Goal: Task Accomplishment & Management: Complete application form

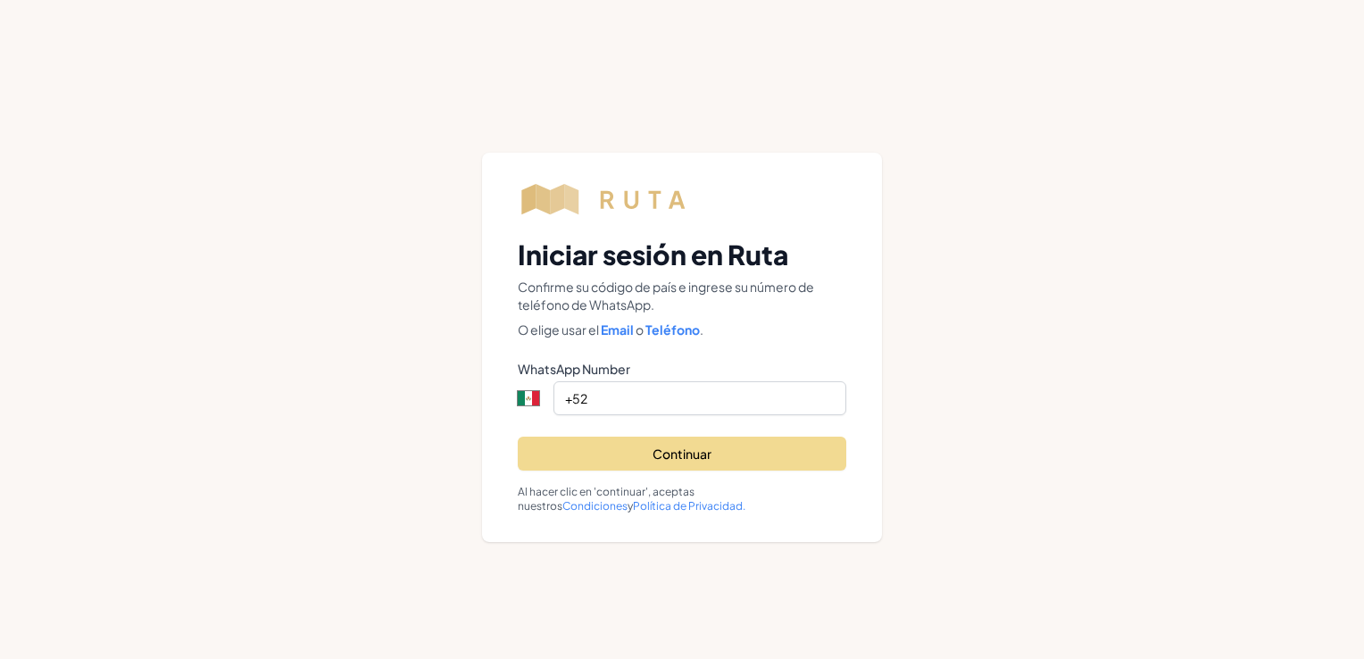
select select "MX"
click at [704, 400] on input "+52" at bounding box center [700, 398] width 293 height 34
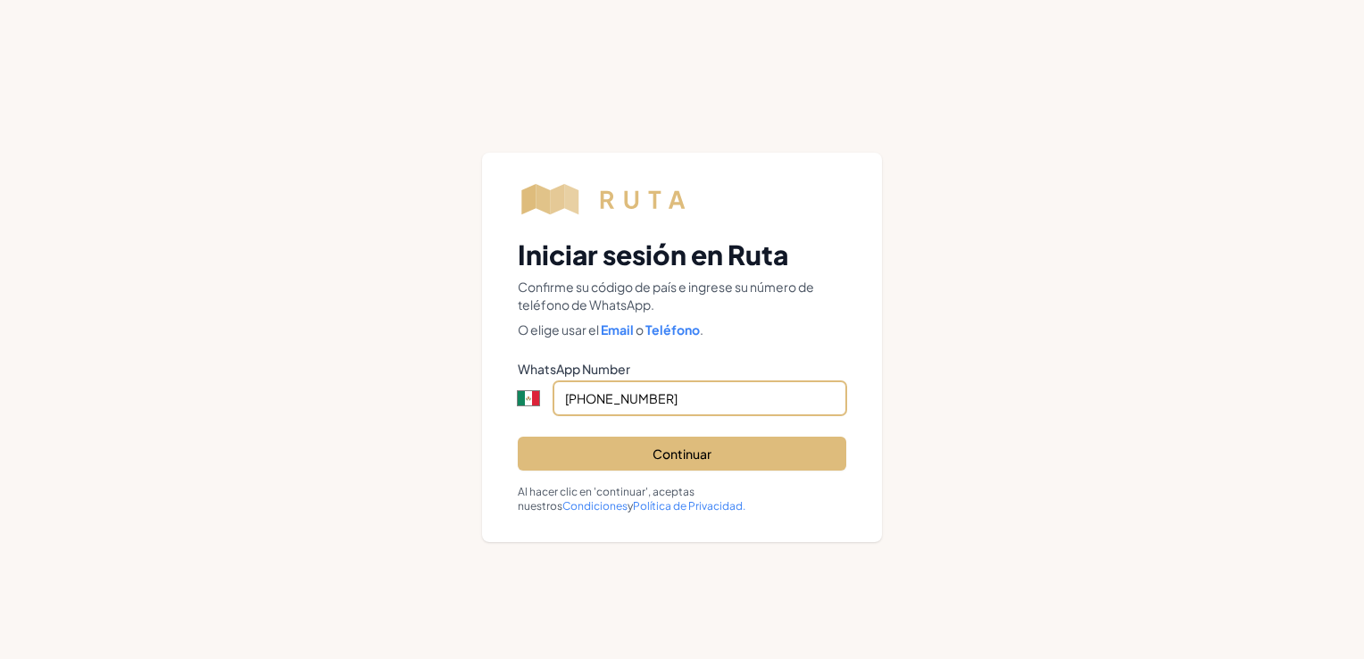
type input "[PHONE_NUMBER]"
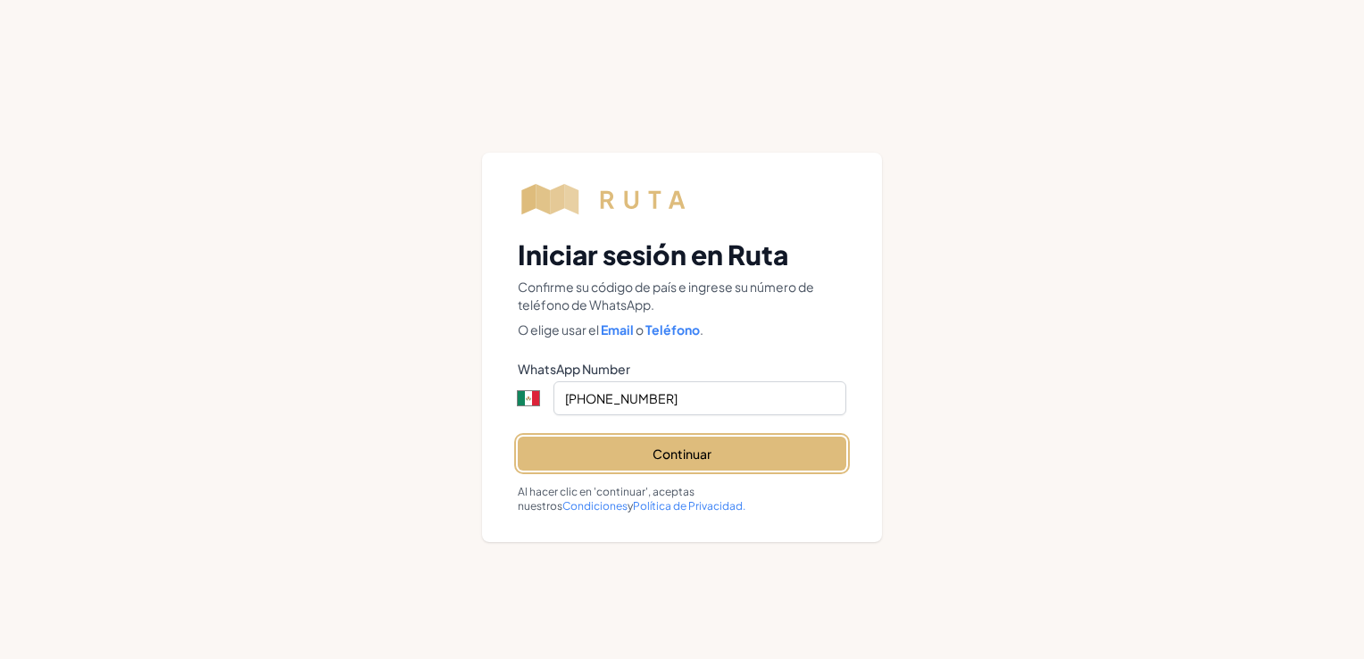
click at [698, 452] on button "Continuar" at bounding box center [682, 454] width 329 height 34
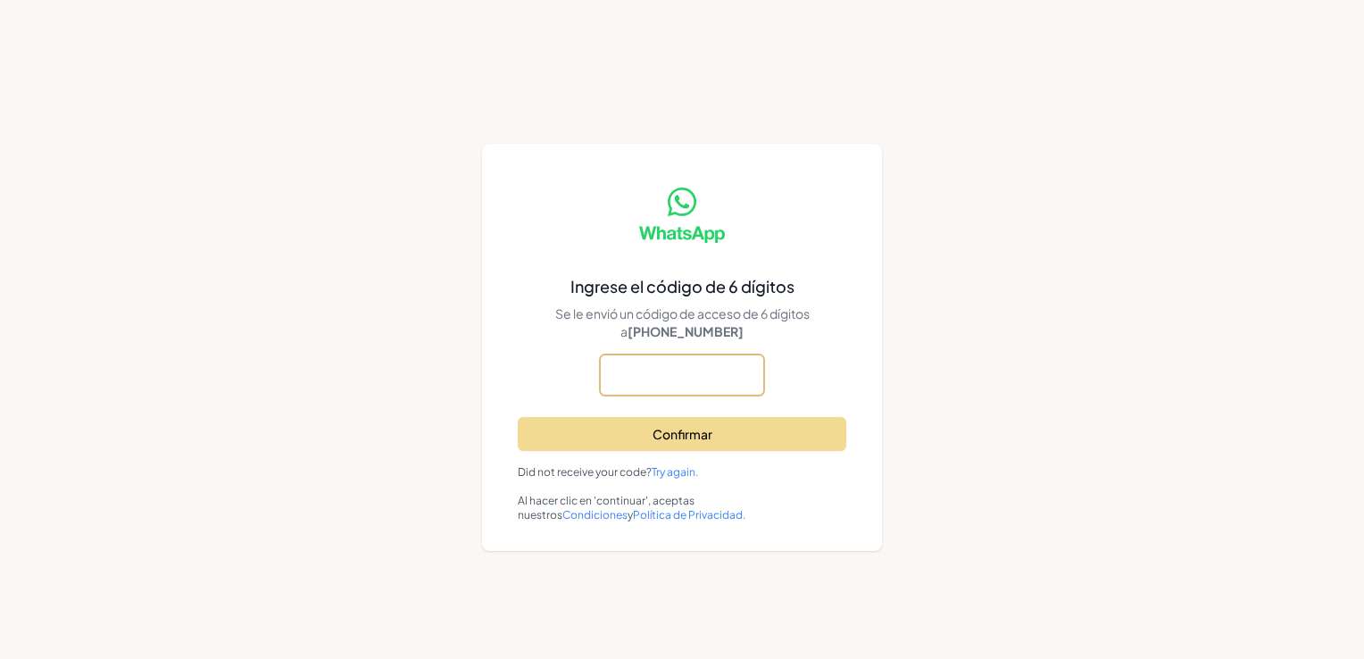
click at [669, 374] on input "text" at bounding box center [682, 374] width 164 height 41
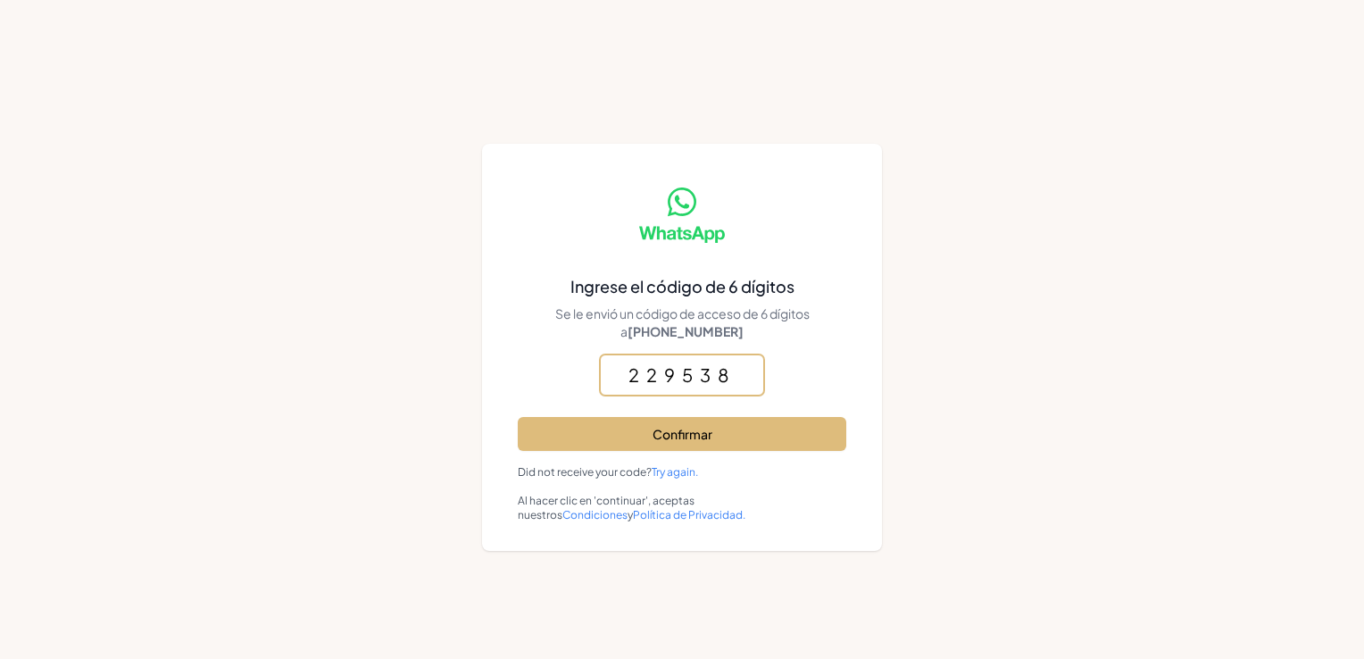
type input "229538"
click at [691, 436] on button "Confirmar" at bounding box center [682, 434] width 329 height 34
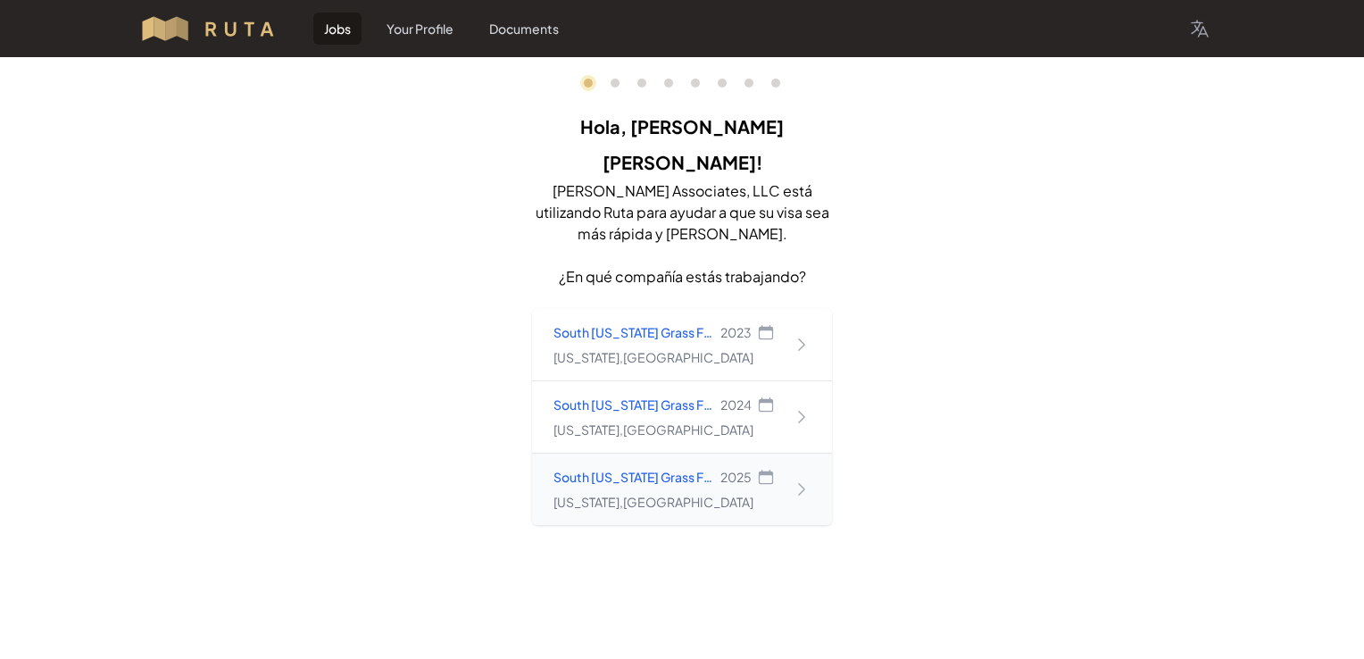
click at [668, 468] on p "South [US_STATE] Grass Farms, LLC" at bounding box center [635, 477] width 163 height 18
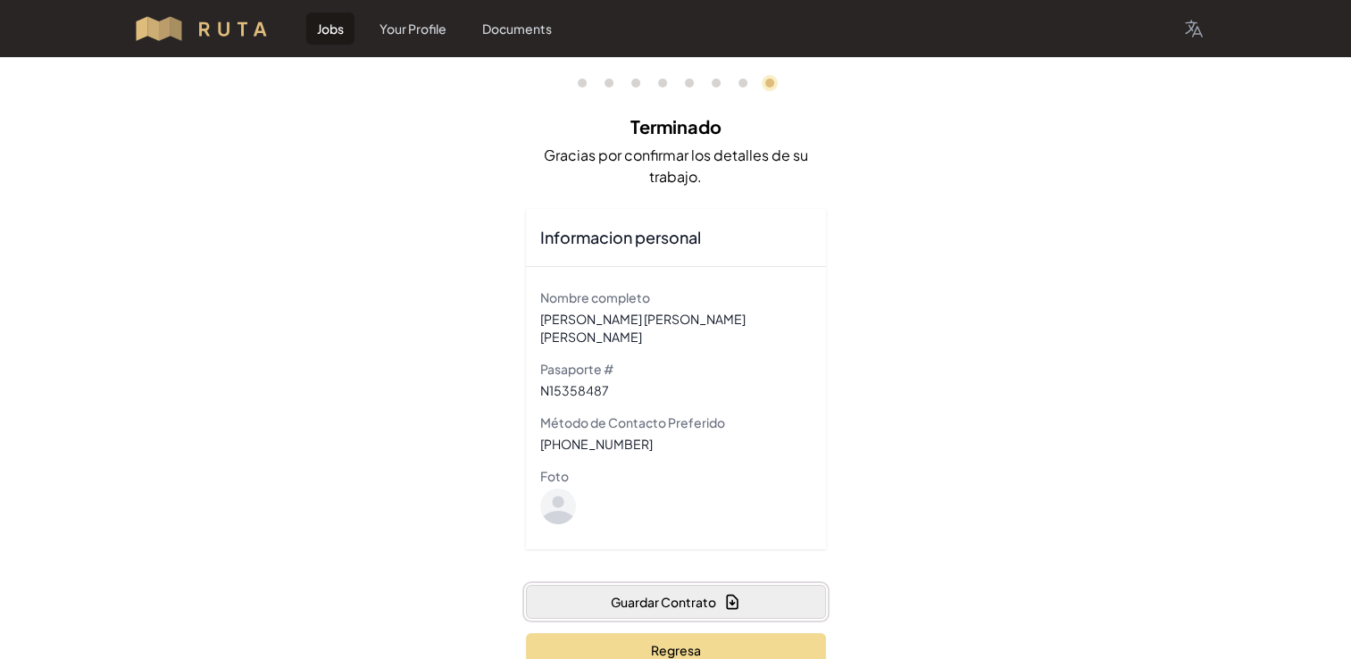
click at [677, 585] on button "Guardar Contrato" at bounding box center [676, 602] width 300 height 34
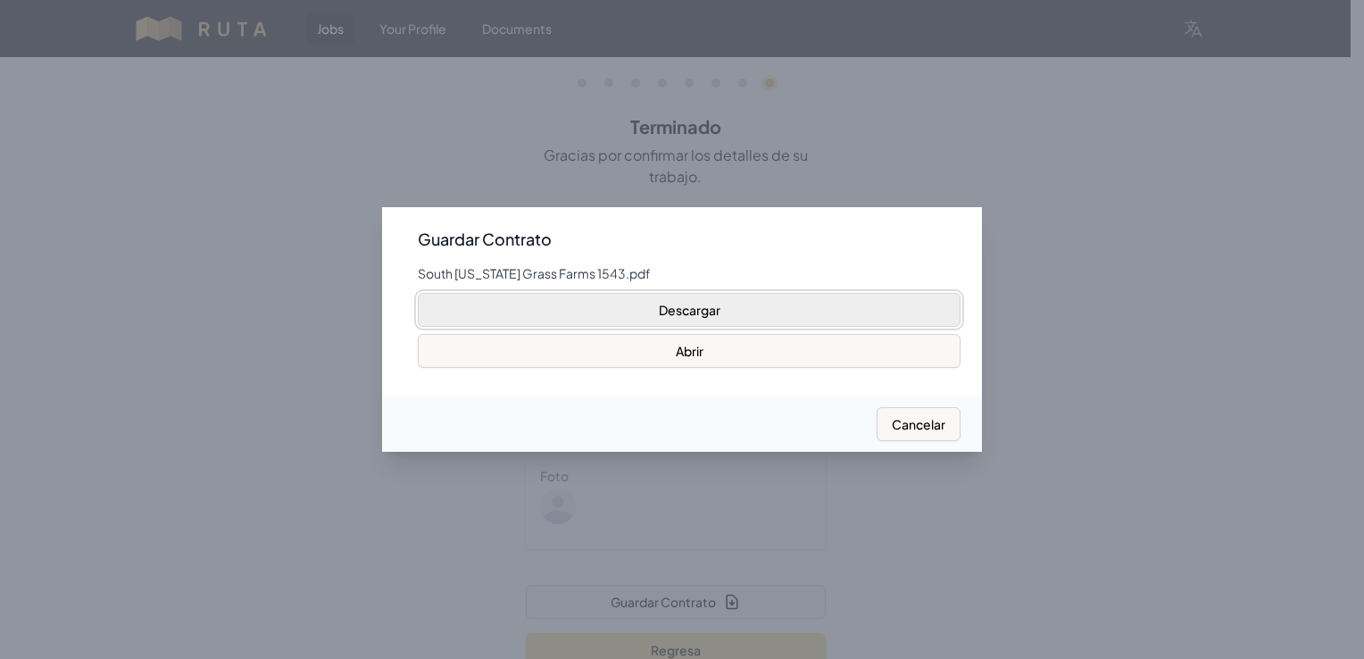
click at [688, 302] on button "Descargar" at bounding box center [689, 310] width 543 height 34
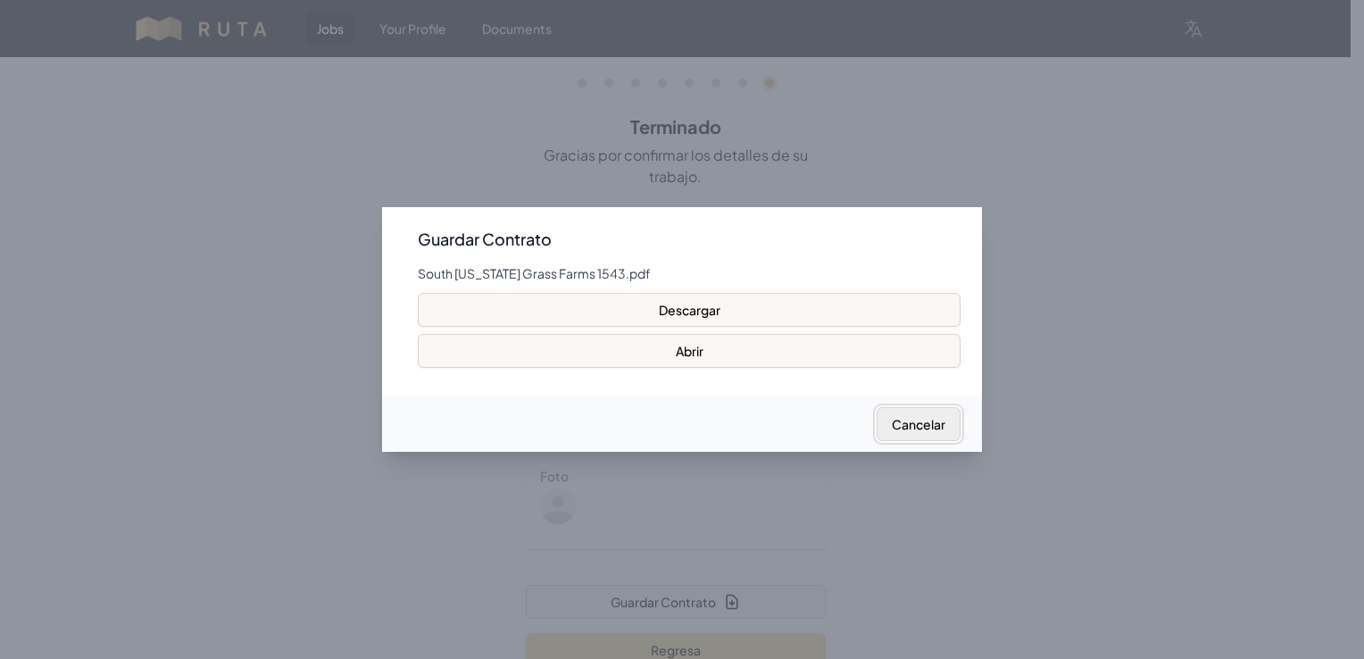
click at [921, 437] on button "Cancelar" at bounding box center [919, 424] width 84 height 34
